Goal: Check status

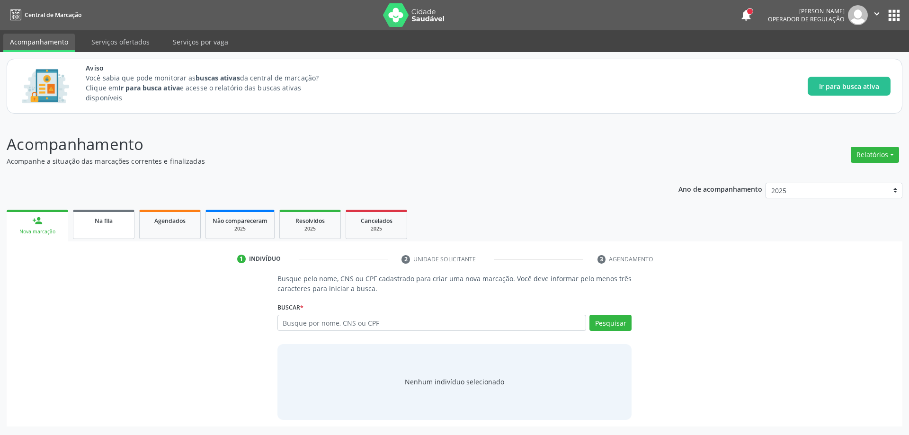
click at [84, 222] on div "Na fila" at bounding box center [103, 220] width 47 height 10
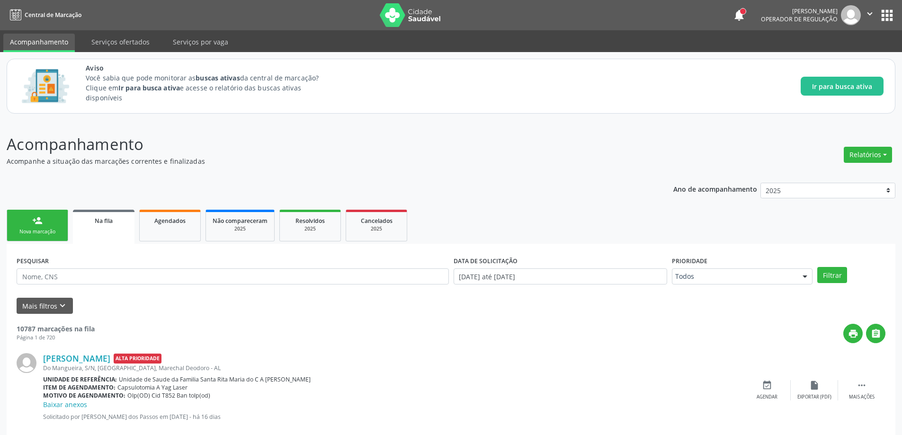
click at [89, 235] on link "Na fila" at bounding box center [104, 227] width 62 height 34
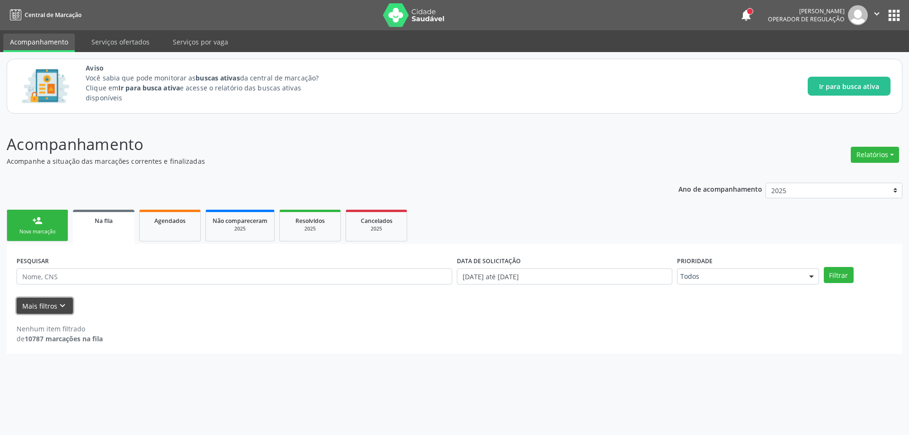
click at [66, 299] on button "Mais filtros keyboard_arrow_down" at bounding box center [45, 306] width 56 height 17
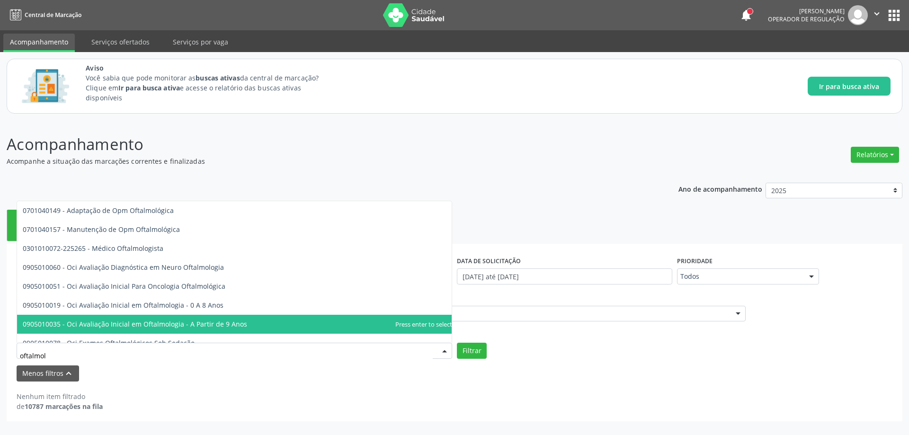
type input "oftalmolo"
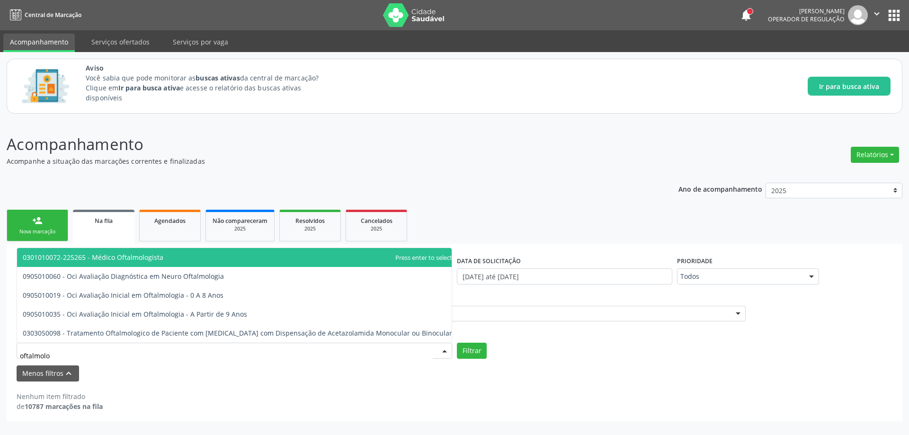
click at [134, 254] on span "0301010072-225265 - Médico Oftalmologista" at bounding box center [93, 257] width 141 height 9
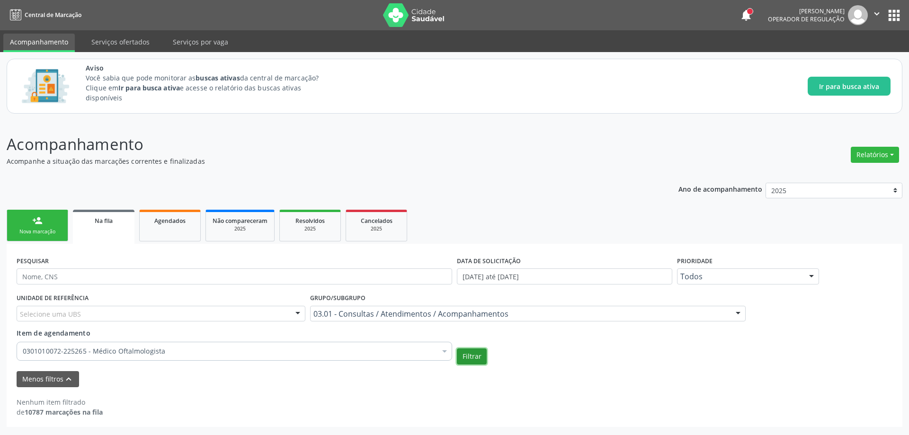
click at [473, 363] on button "Filtrar" at bounding box center [472, 356] width 30 height 16
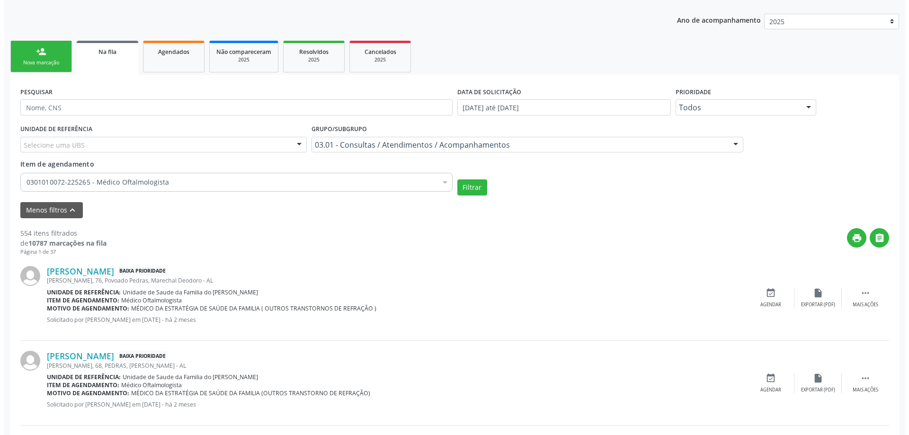
scroll to position [189, 0]
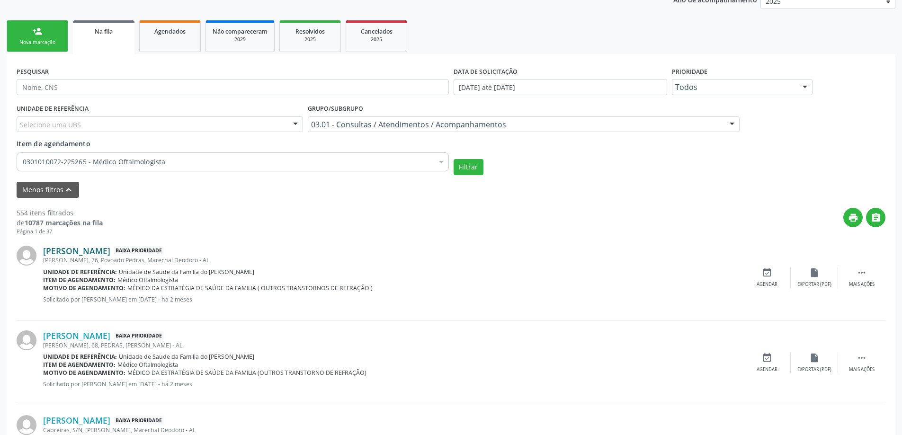
click at [79, 250] on link "[PERSON_NAME]" at bounding box center [76, 251] width 67 height 10
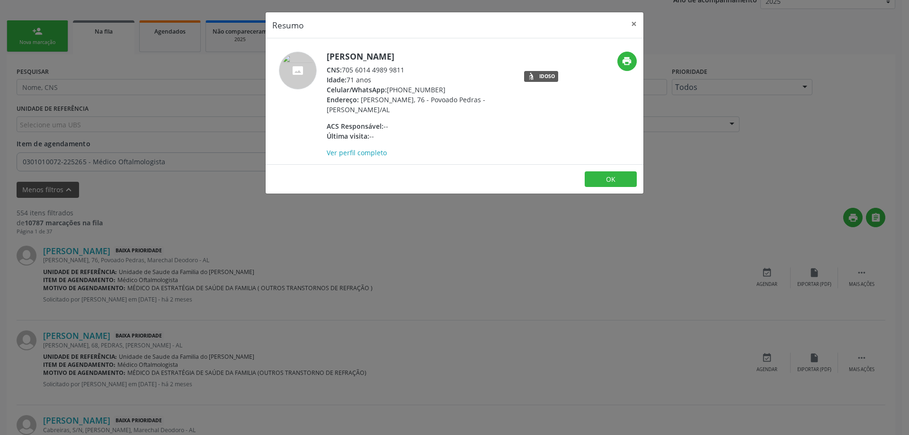
drag, startPoint x: 406, startPoint y: 67, endPoint x: 342, endPoint y: 71, distance: 63.6
click at [342, 71] on div "CNS: 705 6014 4989 9811" at bounding box center [419, 70] width 184 height 10
